Goal: Information Seeking & Learning: Find specific fact

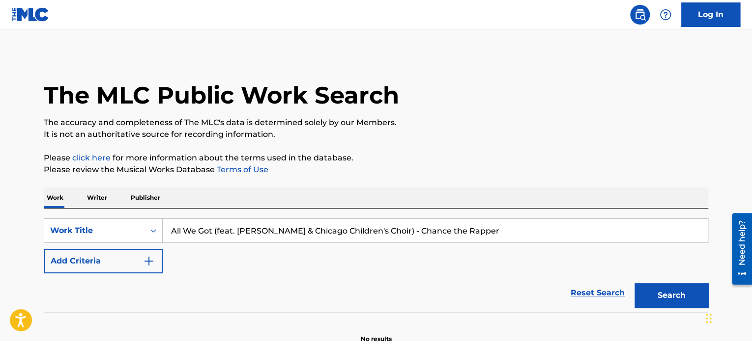
drag, startPoint x: 400, startPoint y: 232, endPoint x: 216, endPoint y: 230, distance: 183.8
click at [216, 230] on input "All We Got (feat. [PERSON_NAME] & Chicago Children's Choir) - Chance the Rapper" at bounding box center [435, 231] width 545 height 24
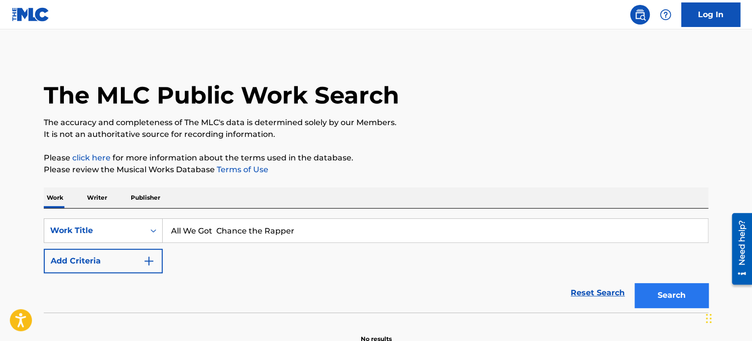
type input "All We Got Chance the Rapper"
click at [648, 292] on button "Search" at bounding box center [671, 295] width 74 height 25
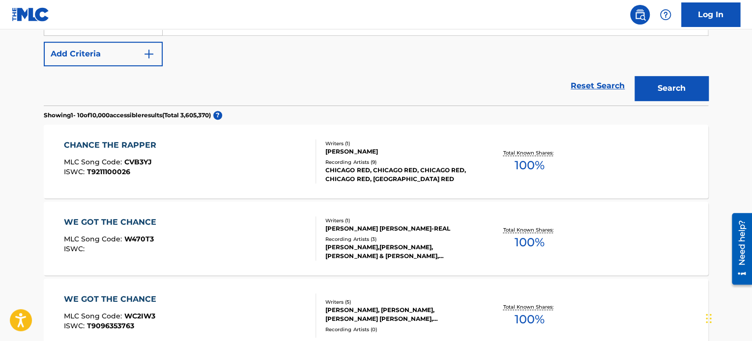
scroll to position [147, 0]
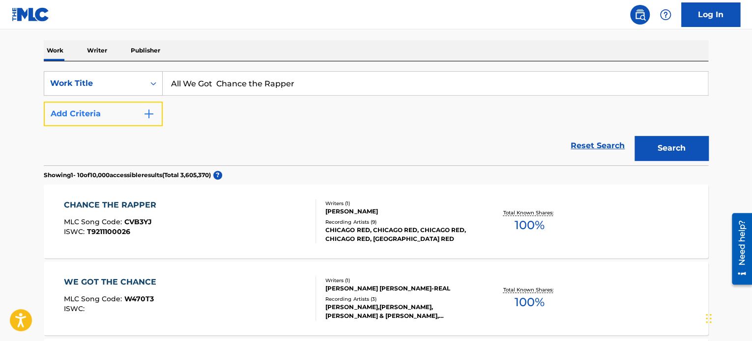
click at [107, 114] on button "Add Criteria" at bounding box center [103, 114] width 119 height 25
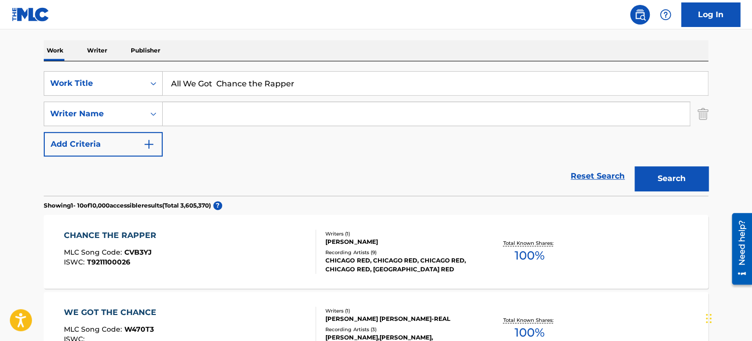
click at [198, 115] on input "Search Form" at bounding box center [426, 114] width 527 height 24
paste input "[PERSON_NAME]"
type input "[PERSON_NAME]"
click at [649, 175] on button "Search" at bounding box center [671, 179] width 74 height 25
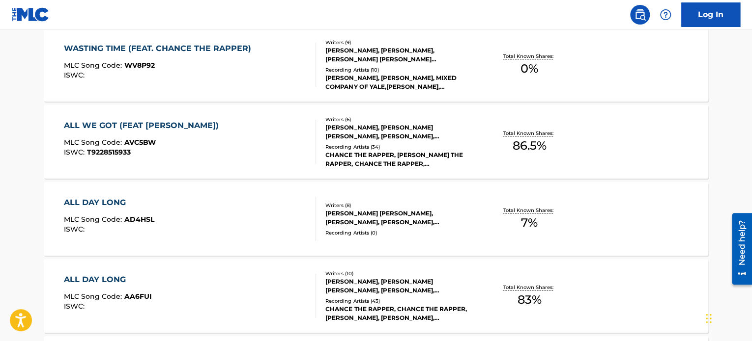
scroll to position [290, 0]
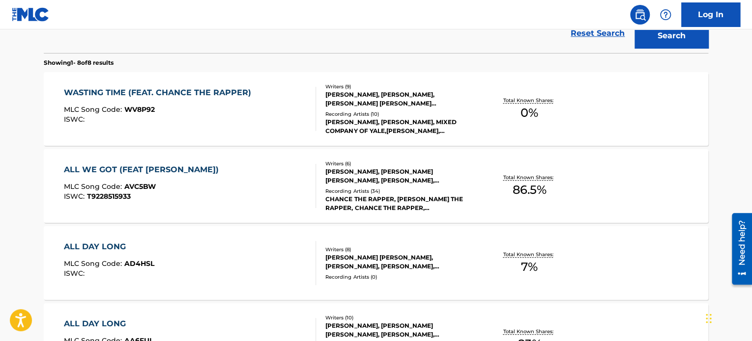
click at [275, 181] on div "ALL WE GOT (FEAT [PERSON_NAME]) MLC Song Code : AVC5BW ISWC : T9228515933" at bounding box center [190, 186] width 253 height 44
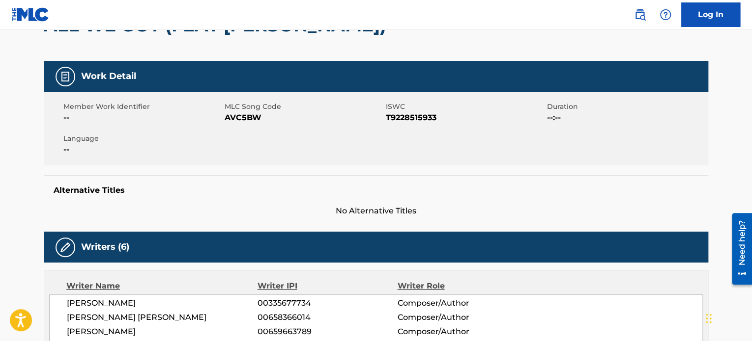
scroll to position [197, 0]
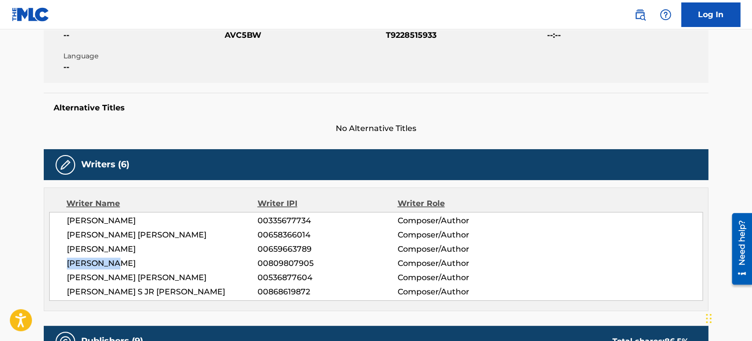
drag, startPoint x: 65, startPoint y: 264, endPoint x: 119, endPoint y: 268, distance: 53.7
click at [119, 268] on div "[PERSON_NAME] 00335677734 Composer/Author [PERSON_NAME] [PERSON_NAME] 006583660…" at bounding box center [375, 256] width 653 height 89
click at [180, 118] on div "Alternative Titles No Alternative Titles" at bounding box center [376, 114] width 664 height 42
drag, startPoint x: 67, startPoint y: 219, endPoint x: 151, endPoint y: 220, distance: 84.0
click at [151, 220] on div "[PERSON_NAME] 00335677734 Composer/Author [PERSON_NAME] [PERSON_NAME] 006583660…" at bounding box center [375, 256] width 653 height 89
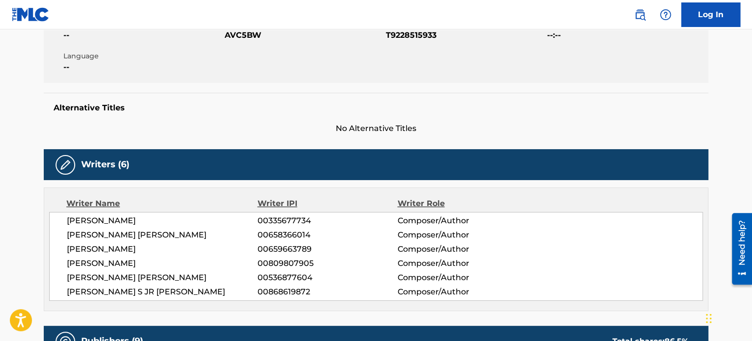
copy span "[PERSON_NAME]"
drag, startPoint x: 69, startPoint y: 236, endPoint x: 217, endPoint y: 235, distance: 148.4
click at [217, 235] on span "[PERSON_NAME] [PERSON_NAME]" at bounding box center [162, 235] width 191 height 12
copy span "[PERSON_NAME] [PERSON_NAME]"
drag, startPoint x: 68, startPoint y: 251, endPoint x: 106, endPoint y: 250, distance: 38.3
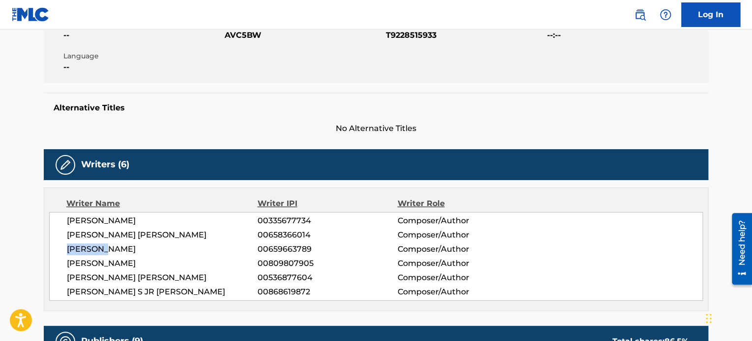
click at [106, 250] on span "[PERSON_NAME]" at bounding box center [162, 250] width 191 height 12
copy span "[PERSON_NAME]"
drag, startPoint x: 69, startPoint y: 265, endPoint x: 118, endPoint y: 265, distance: 49.6
click at [118, 265] on span "[PERSON_NAME]" at bounding box center [162, 264] width 191 height 12
copy span "[PERSON_NAME]"
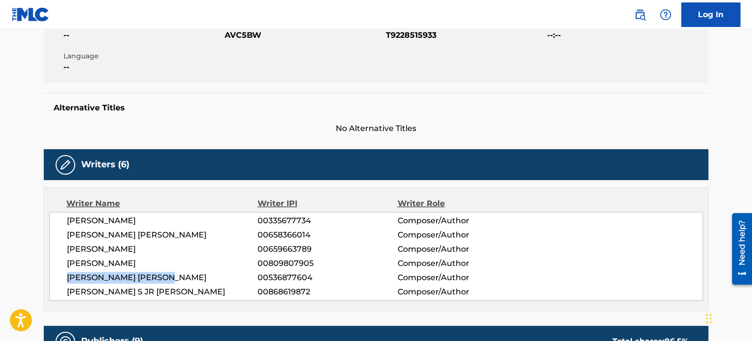
drag, startPoint x: 68, startPoint y: 273, endPoint x: 180, endPoint y: 273, distance: 112.0
click at [180, 273] on span "[PERSON_NAME] [PERSON_NAME]" at bounding box center [162, 278] width 191 height 12
copy span "[PERSON_NAME] [PERSON_NAME]"
drag, startPoint x: 69, startPoint y: 293, endPoint x: 175, endPoint y: 291, distance: 106.6
click at [175, 291] on span "[PERSON_NAME] S JR [PERSON_NAME]" at bounding box center [162, 292] width 191 height 12
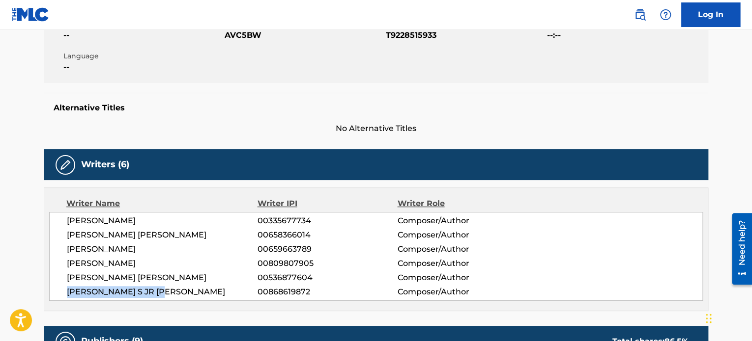
copy span "[PERSON_NAME] S JR [PERSON_NAME]"
